Goal: Information Seeking & Learning: Understand process/instructions

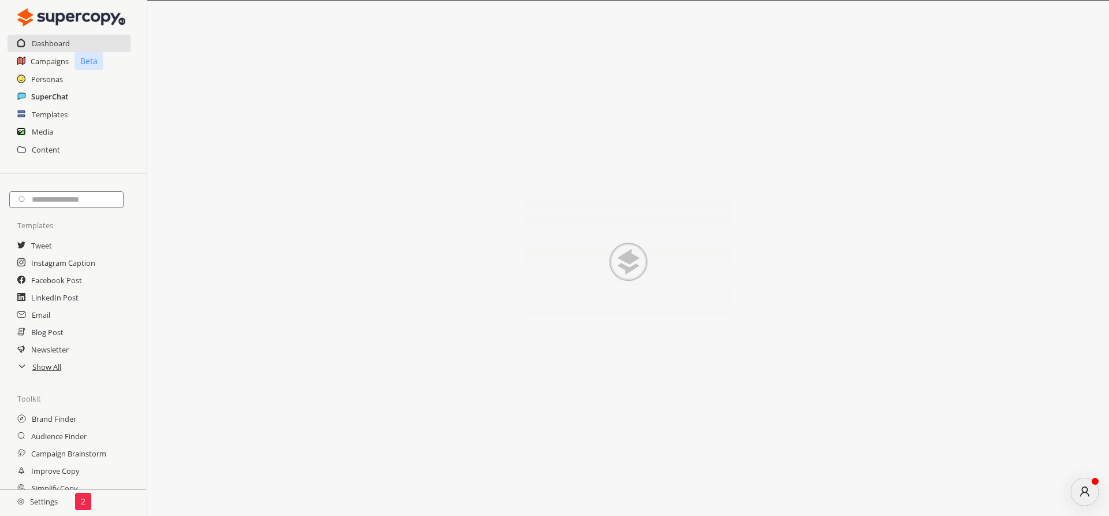
click at [39, 96] on h2 "SuperChat" at bounding box center [49, 96] width 37 height 17
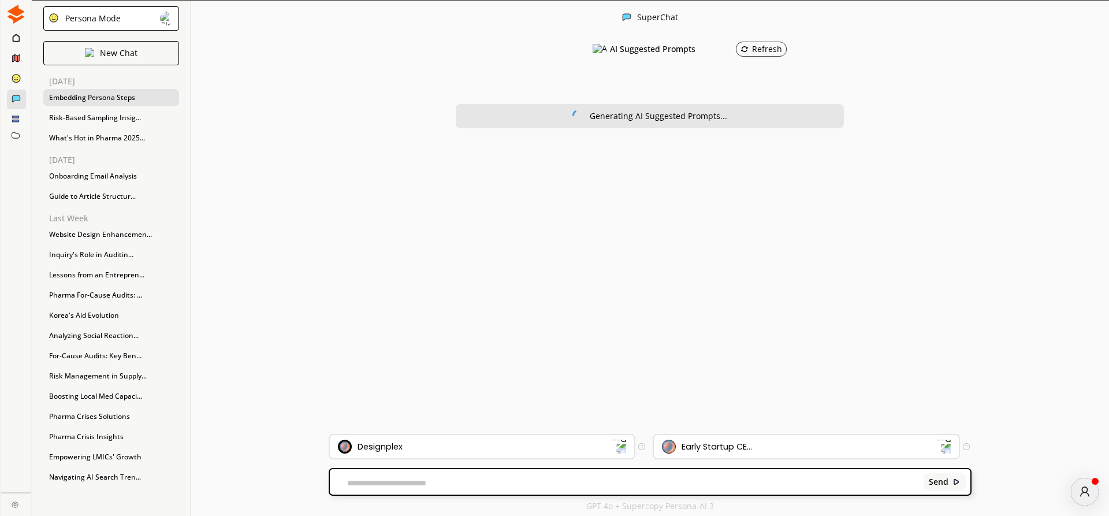
click at [76, 96] on div "Embedding Persona Steps" at bounding box center [111, 97] width 136 height 17
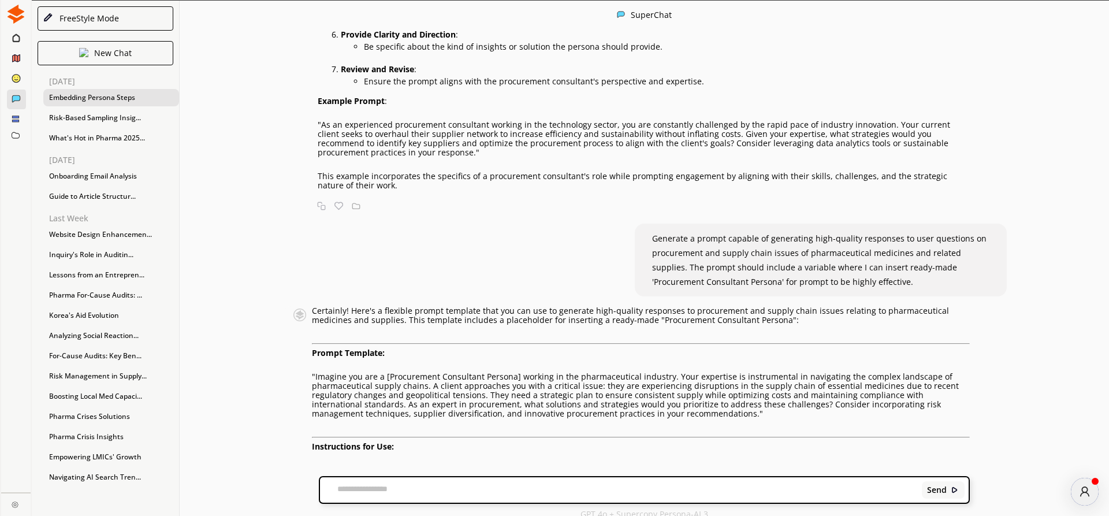
scroll to position [1, 0]
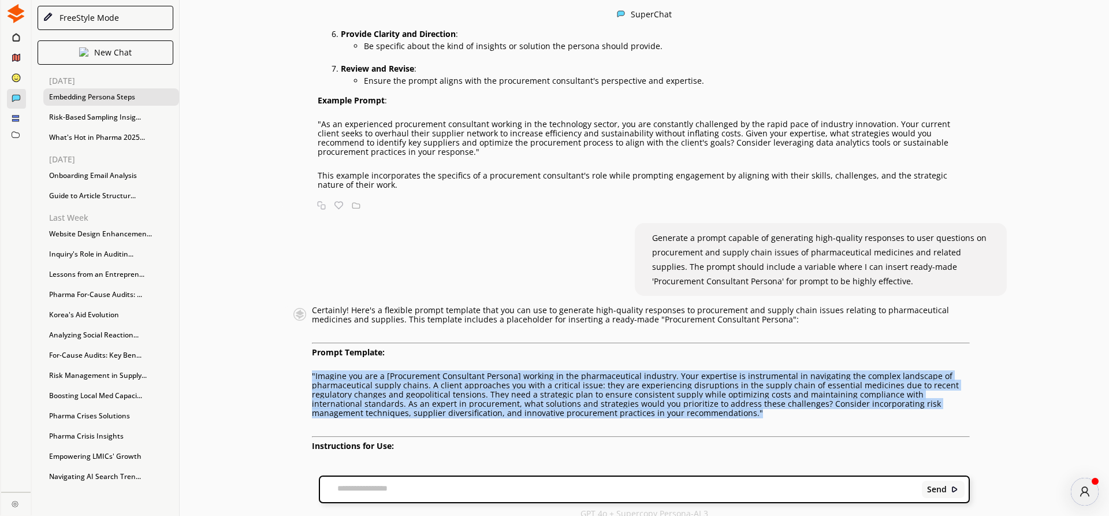
drag, startPoint x: 313, startPoint y: 265, endPoint x: 680, endPoint y: 301, distance: 368.5
click at [680, 371] on p ""Imagine you are a [Procurement Consultant Persona] working in the pharmaceutic…" at bounding box center [641, 394] width 658 height 46
click at [559, 371] on p ""Imagine you are a [Procurement Consultant Persona] working in the pharmaceutic…" at bounding box center [641, 394] width 658 height 46
drag, startPoint x: 669, startPoint y: 267, endPoint x: 654, endPoint y: 303, distance: 39.4
click at [654, 371] on p ""Imagine you are a [Procurement Consultant Persona] working in the pharmaceutic…" at bounding box center [641, 394] width 658 height 46
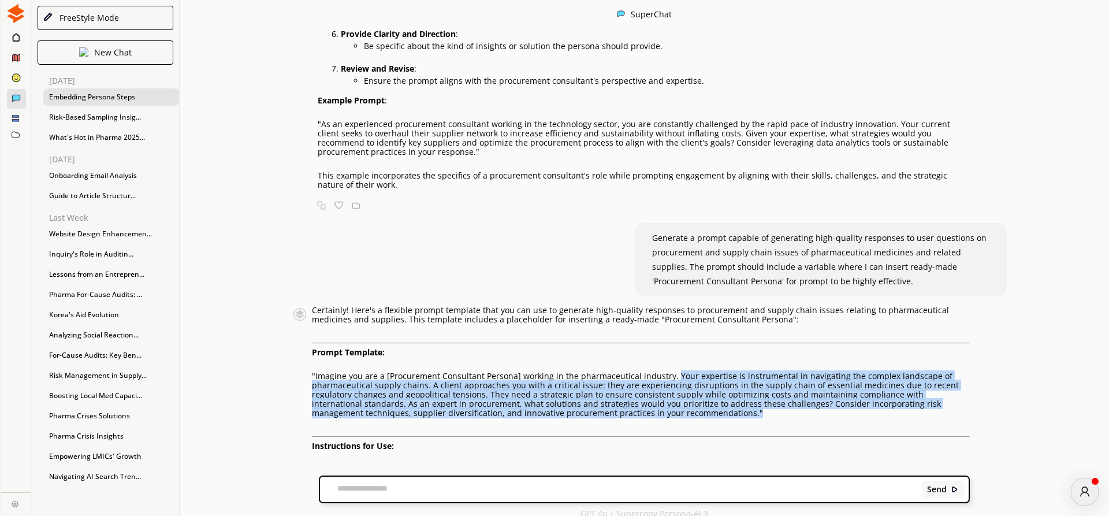
copy p "Your expertise is instrumental in navigating the complex landscape of pharmaceu…"
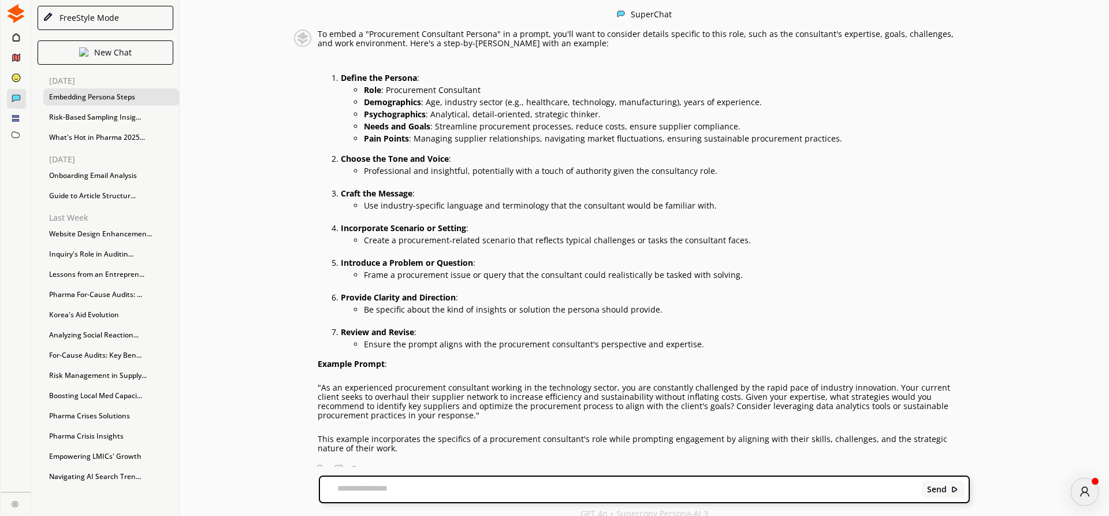
scroll to position [528, 0]
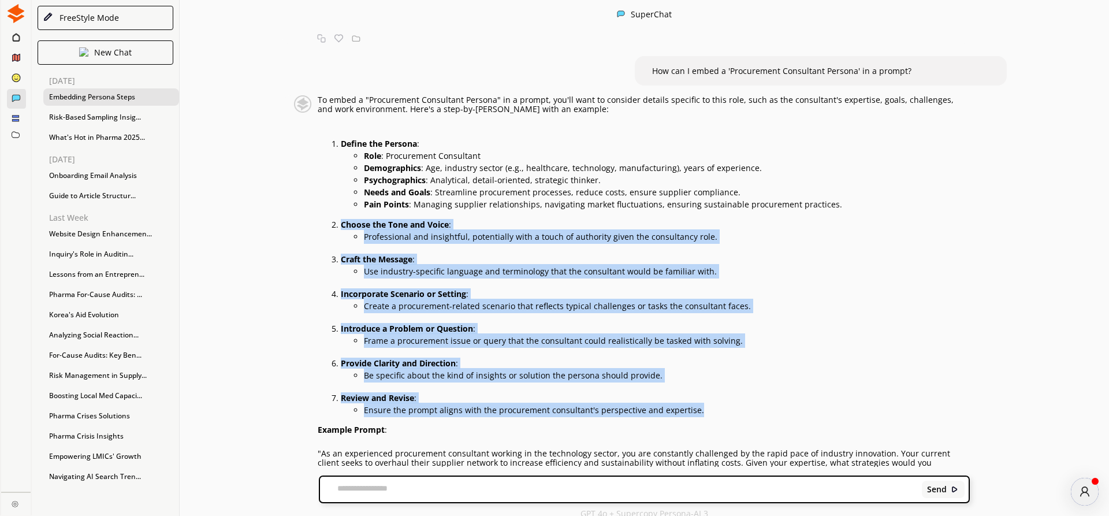
drag, startPoint x: 696, startPoint y: 302, endPoint x: 334, endPoint y: 127, distance: 401.7
click at [334, 127] on div "To embed a "Procurement Consultant Persona" in a prompt, you'll want to conside…" at bounding box center [644, 306] width 652 height 423
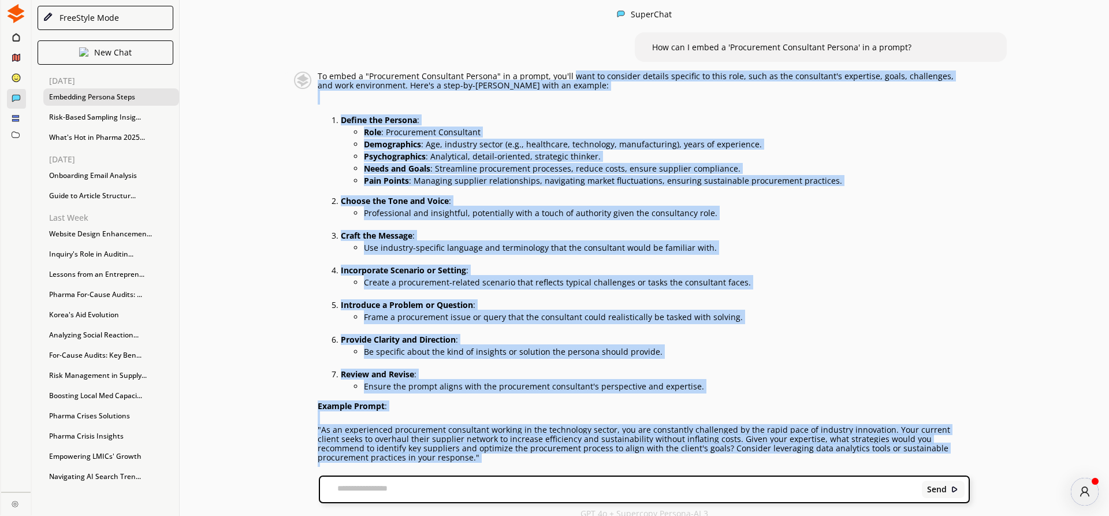
scroll to position [579, 0]
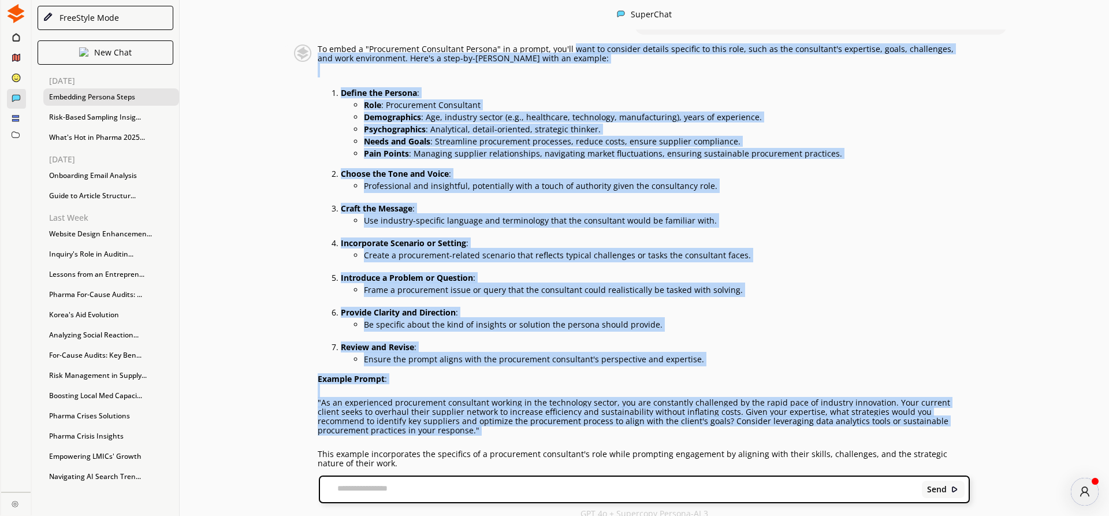
drag, startPoint x: 570, startPoint y: 91, endPoint x: 751, endPoint y: 329, distance: 298.8
click at [751, 329] on div "To embed a "Procurement Consultant Persona" in a prompt, you'll want to conside…" at bounding box center [644, 255] width 652 height 423
copy div "want to consider details specific to this role, such as the consultant's expert…"
